Goal: Check status: Check status

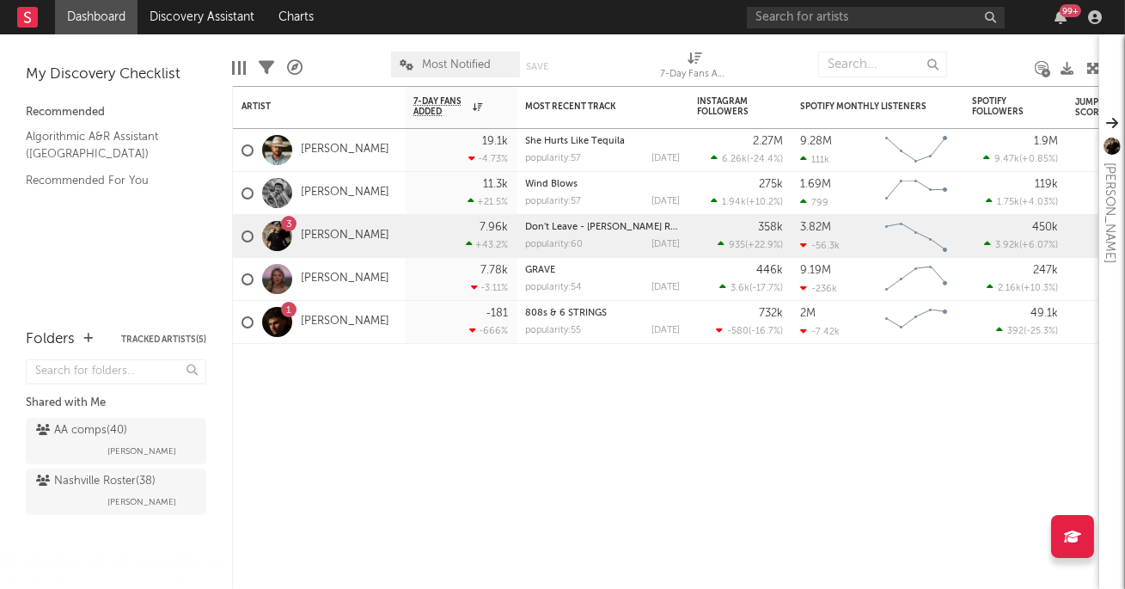
click at [86, 15] on link "Dashboard" at bounding box center [96, 17] width 83 height 34
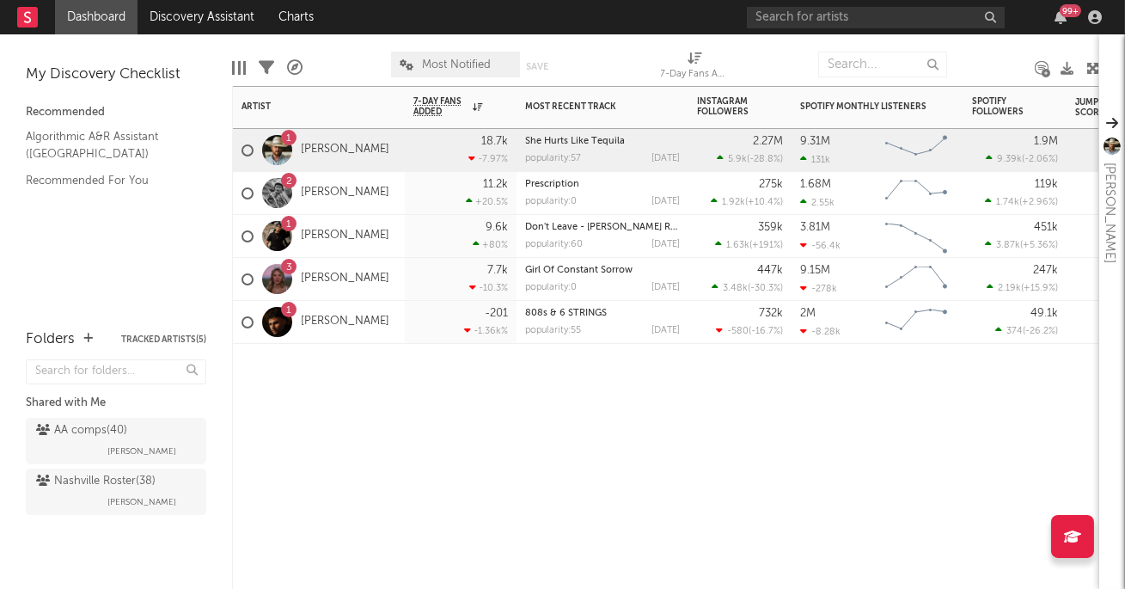
click at [430, 188] on div "11.2k +20.5 %" at bounding box center [460, 193] width 95 height 42
